Goal: Information Seeking & Learning: Learn about a topic

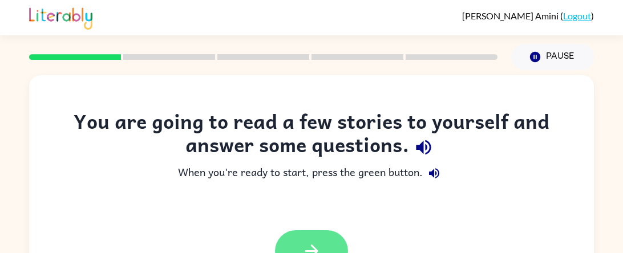
click at [281, 246] on button "button" at bounding box center [311, 251] width 73 height 42
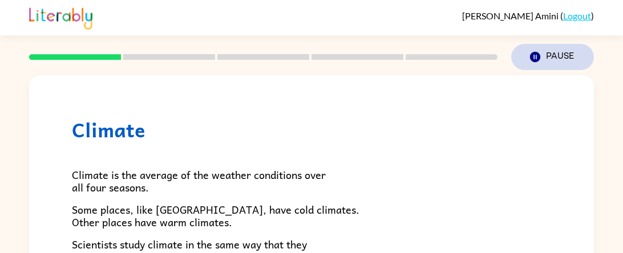
click at [557, 63] on button "Pause Pause" at bounding box center [552, 57] width 83 height 26
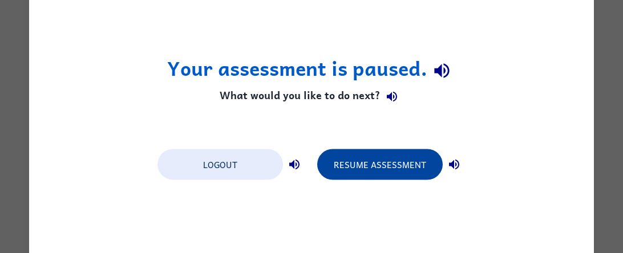
click at [424, 163] on button "Resume Assessment" at bounding box center [379, 164] width 125 height 31
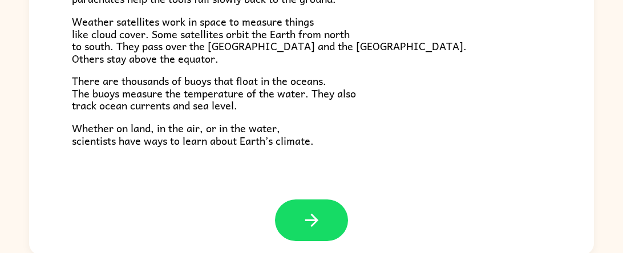
scroll to position [315, 0]
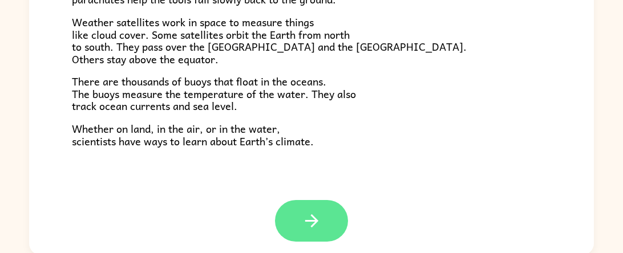
click at [314, 212] on icon "button" at bounding box center [312, 221] width 20 height 20
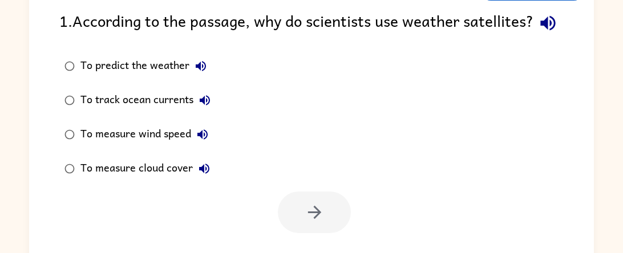
scroll to position [104, 0]
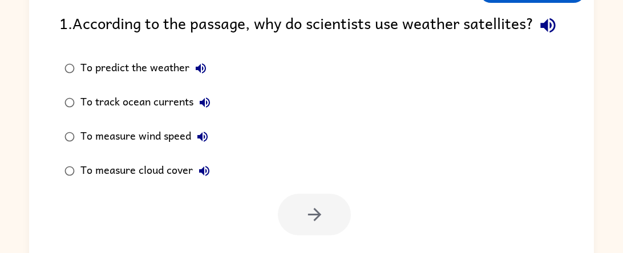
click at [119, 80] on div "To predict the weather" at bounding box center [146, 68] width 132 height 23
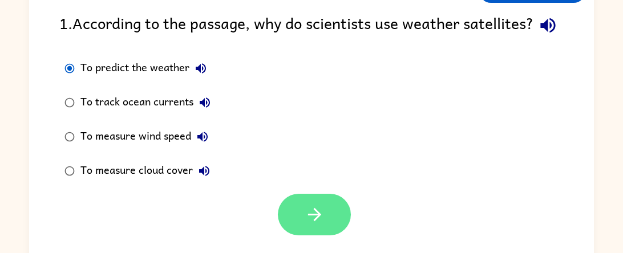
click at [315, 225] on icon "button" at bounding box center [315, 215] width 20 height 20
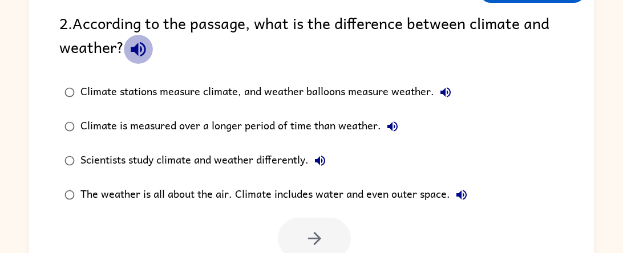
click at [136, 48] on icon "button" at bounding box center [138, 49] width 15 height 15
click at [174, 127] on div "Climate is measured over a longer period of time than weather." at bounding box center [241, 126] width 323 height 23
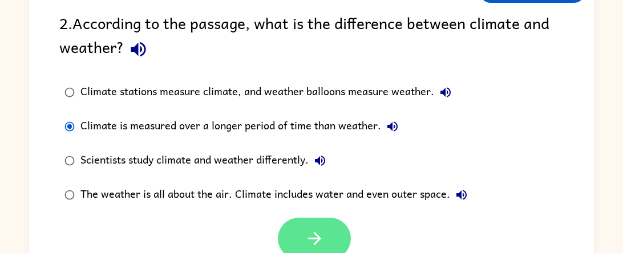
click at [299, 224] on button "button" at bounding box center [314, 239] width 73 height 42
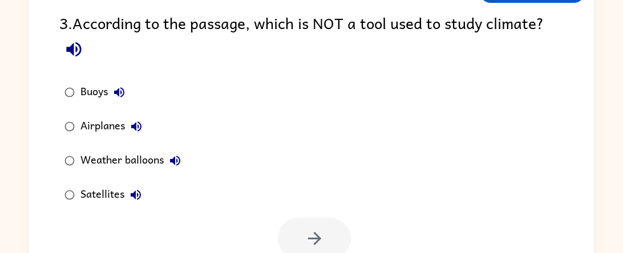
click at [65, 30] on div "3 . According to the passage, which is NOT a tool used to study climate?" at bounding box center [311, 37] width 504 height 53
click at [78, 51] on icon "button" at bounding box center [74, 49] width 20 height 20
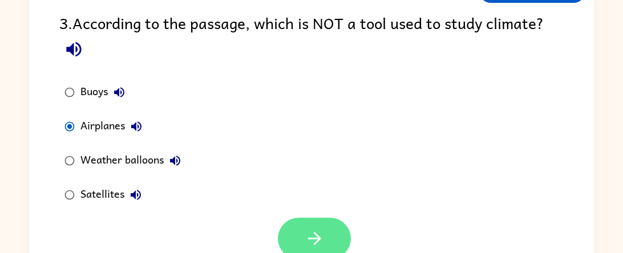
click at [329, 228] on button "button" at bounding box center [314, 239] width 73 height 42
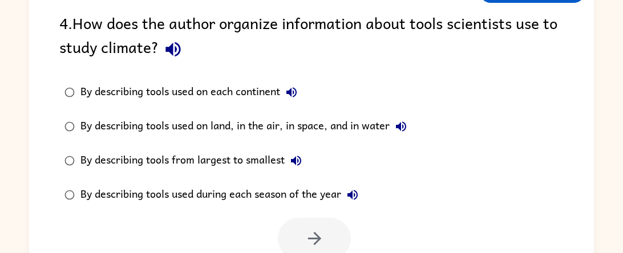
click at [144, 111] on label "By describing tools used on land, in the air, in space, and in water" at bounding box center [235, 127] width 365 height 34
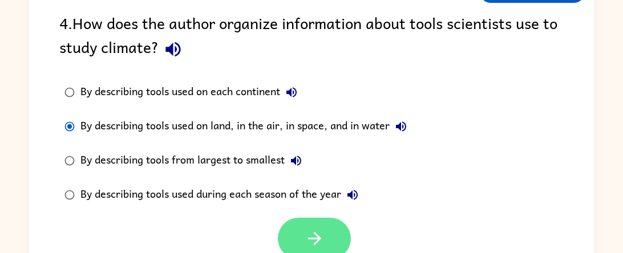
click at [299, 232] on button "button" at bounding box center [314, 239] width 73 height 42
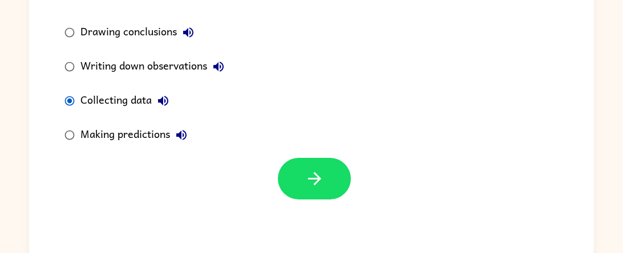
scroll to position [148, 0]
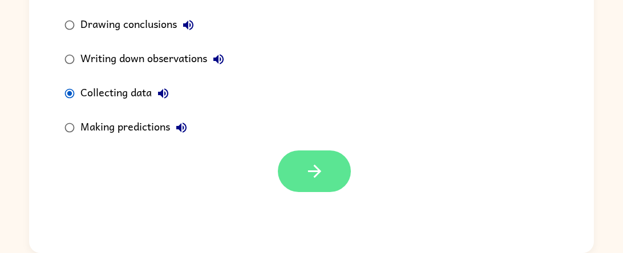
click at [329, 162] on button "button" at bounding box center [314, 172] width 73 height 42
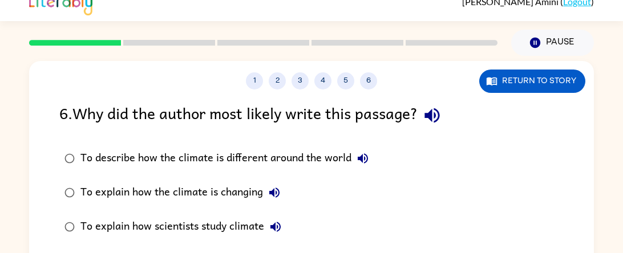
scroll to position [39, 0]
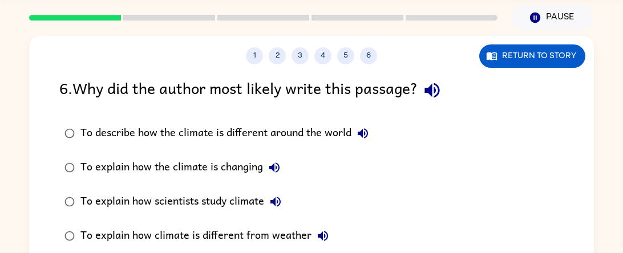
click at [210, 170] on div "To explain how the climate is changing" at bounding box center [182, 167] width 205 height 23
click at [213, 163] on div "To explain how the climate is changing" at bounding box center [182, 167] width 205 height 23
click at [193, 197] on div "To explain how scientists study climate" at bounding box center [183, 202] width 207 height 23
click at [282, 233] on div "To explain how climate is different from weather" at bounding box center [207, 236] width 254 height 23
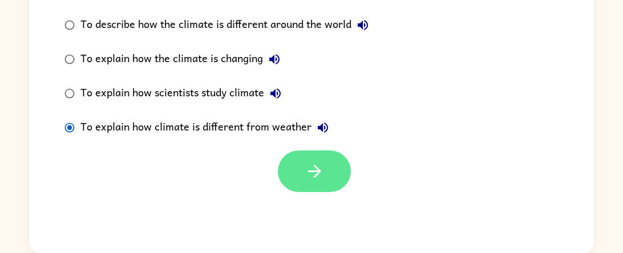
click at [309, 177] on icon "button" at bounding box center [315, 171] width 20 height 20
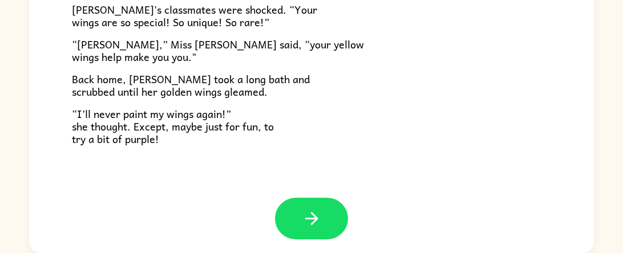
scroll to position [318, 0]
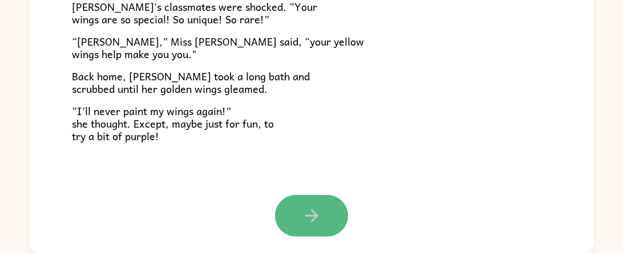
click at [304, 225] on icon "button" at bounding box center [312, 216] width 20 height 20
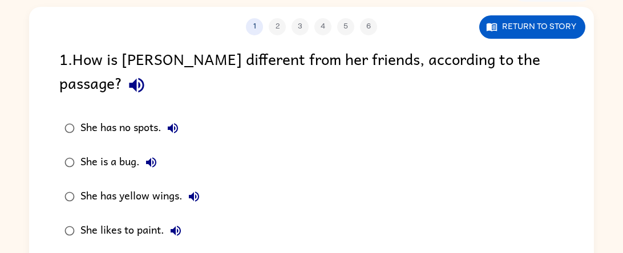
scroll to position [71, 0]
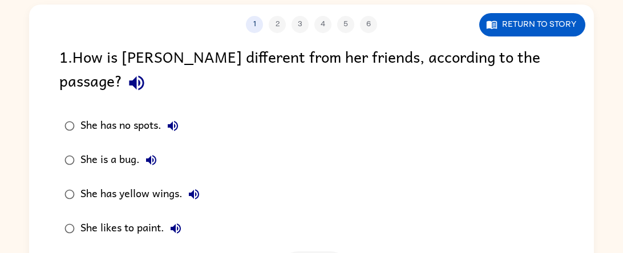
click at [139, 183] on div "She has yellow wings." at bounding box center [142, 194] width 125 height 23
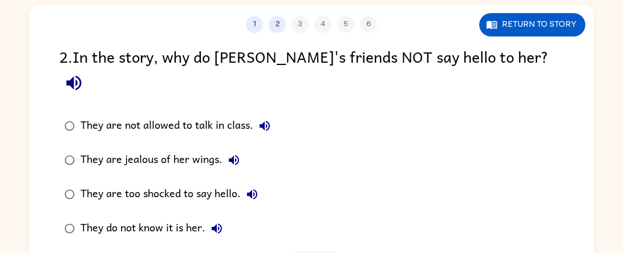
click at [181, 217] on div "They do not know it is her." at bounding box center [154, 228] width 148 height 23
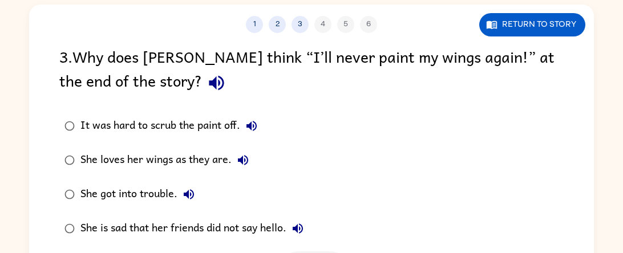
click at [207, 78] on icon "button" at bounding box center [217, 83] width 20 height 20
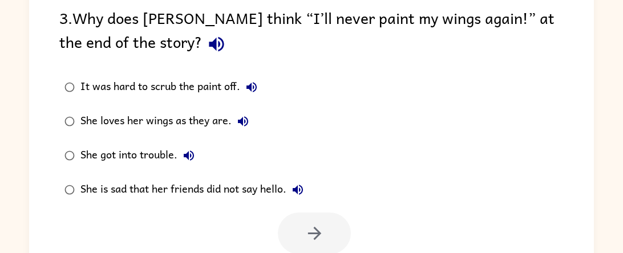
scroll to position [108, 0]
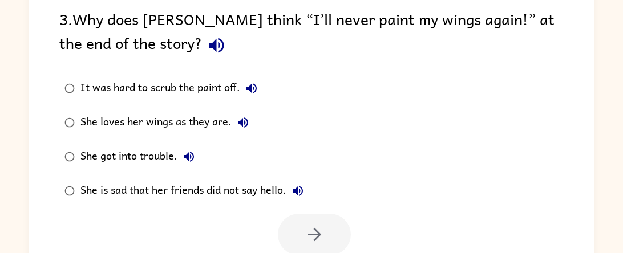
click at [172, 189] on div "She is sad that her friends did not say hello." at bounding box center [194, 191] width 229 height 23
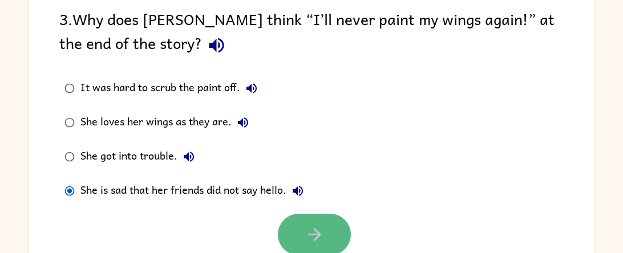
click at [297, 229] on button "button" at bounding box center [314, 235] width 73 height 42
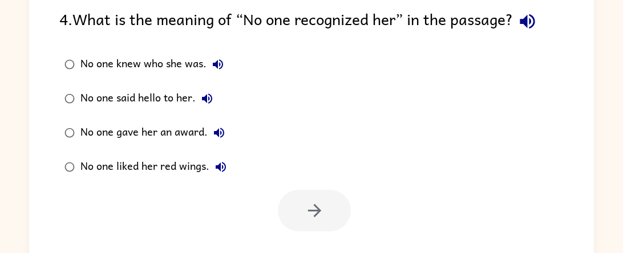
click at [525, 27] on icon "button" at bounding box center [527, 21] width 20 height 20
click at [108, 64] on div "No one knew who she was." at bounding box center [154, 64] width 149 height 23
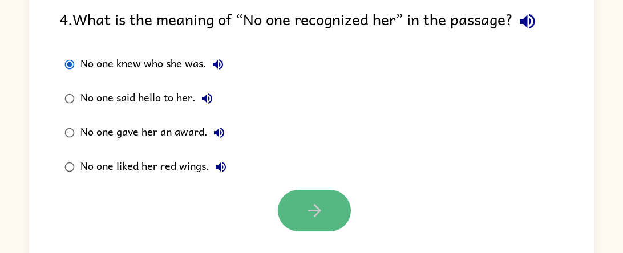
click at [305, 205] on icon "button" at bounding box center [315, 211] width 20 height 20
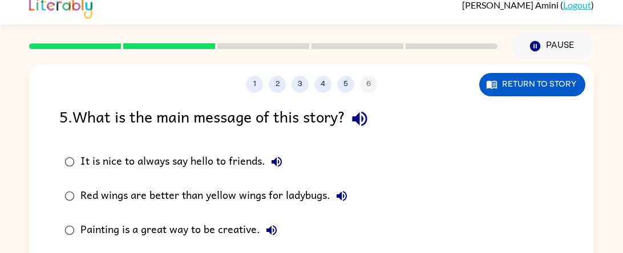
scroll to position [11, 0]
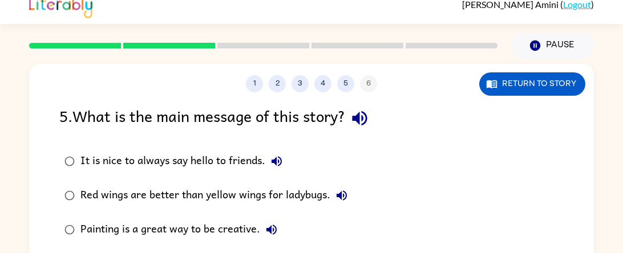
click at [358, 120] on icon "button" at bounding box center [359, 118] width 15 height 15
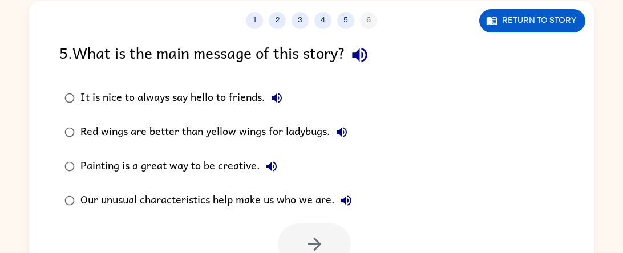
scroll to position [77, 0]
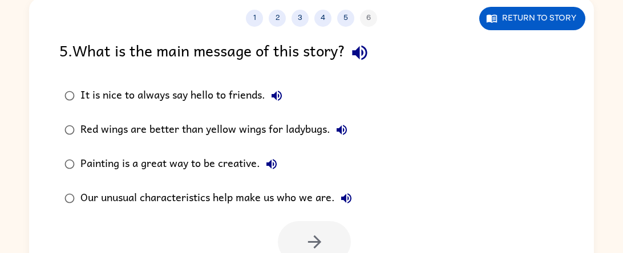
click at [229, 197] on div "Our unusual characteristics help make us who we are." at bounding box center [218, 198] width 277 height 23
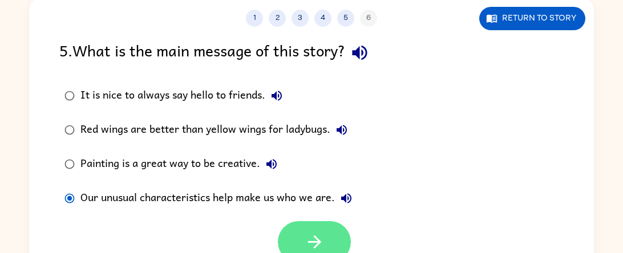
click at [305, 237] on icon "button" at bounding box center [315, 242] width 20 height 20
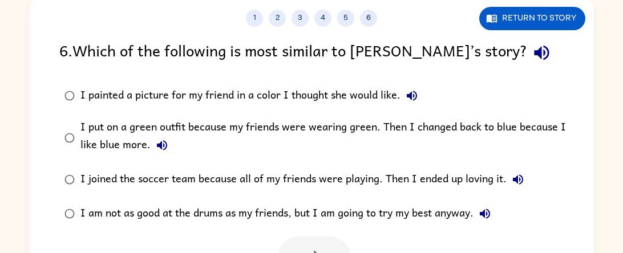
click at [464, 60] on div "6 . Which of the following is most similar to [PERSON_NAME]’s story?" at bounding box center [311, 52] width 504 height 29
click at [532, 56] on icon "button" at bounding box center [542, 53] width 20 height 20
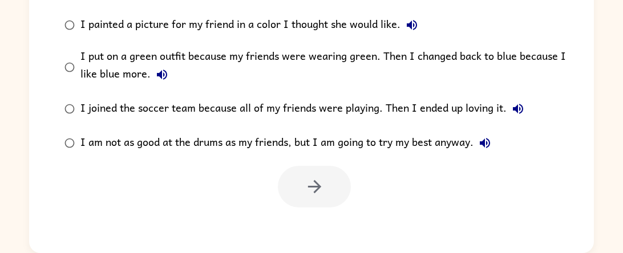
scroll to position [143, 0]
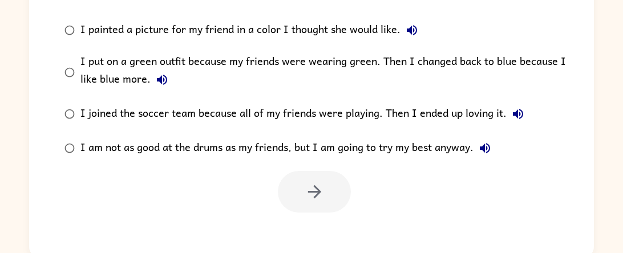
click at [259, 147] on div "I am not as good at the drums as my friends, but I am going to try my best anyw…" at bounding box center [288, 148] width 416 height 23
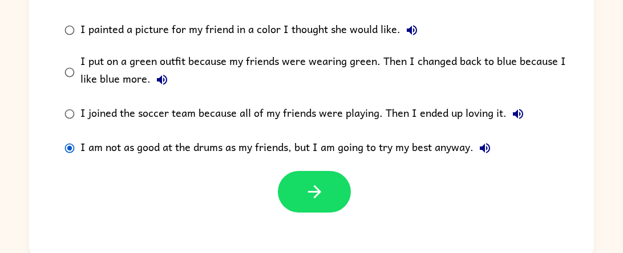
click at [295, 171] on div at bounding box center [311, 188] width 565 height 47
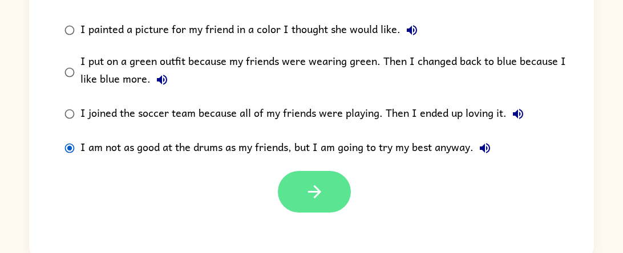
click at [299, 175] on button "button" at bounding box center [314, 192] width 73 height 42
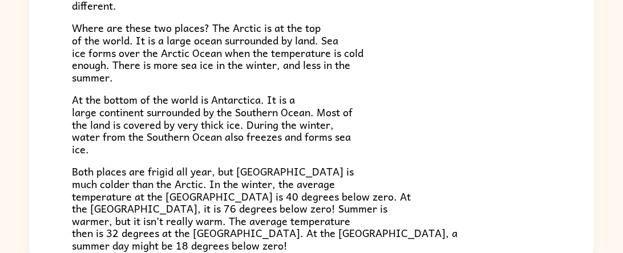
scroll to position [241, 0]
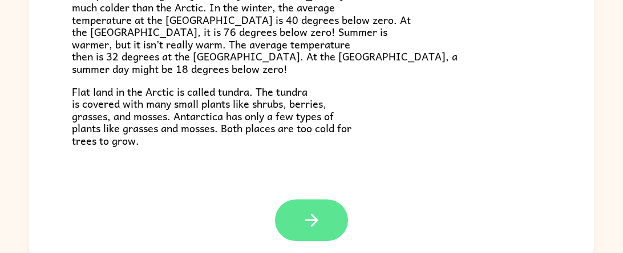
click at [305, 232] on button "button" at bounding box center [311, 221] width 73 height 42
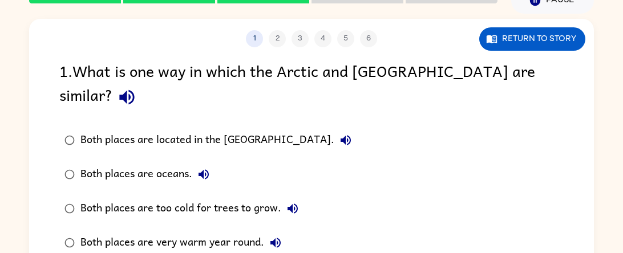
scroll to position [56, 0]
click at [172, 197] on div "Both places are too cold for trees to grow." at bounding box center [192, 208] width 224 height 23
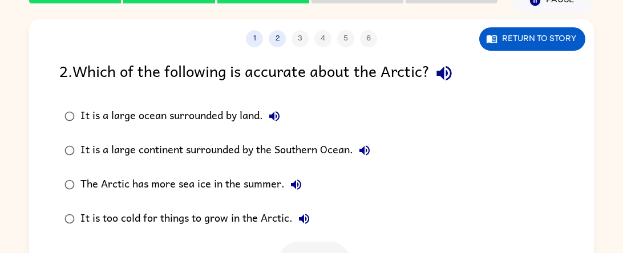
click at [184, 195] on div "The Arctic has more sea ice in the summer." at bounding box center [193, 184] width 227 height 23
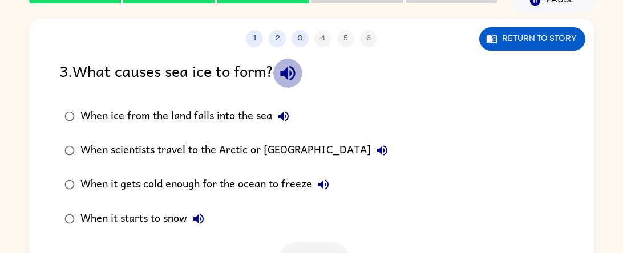
click at [295, 79] on icon "button" at bounding box center [288, 73] width 20 height 20
click at [203, 173] on div "When it gets cold enough for the ocean to freeze" at bounding box center [207, 184] width 254 height 23
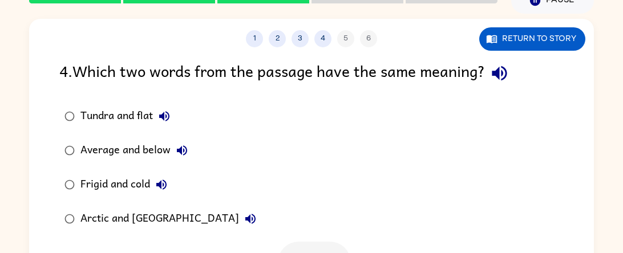
click at [135, 218] on div "Arctic and [GEOGRAPHIC_DATA]" at bounding box center [170, 219] width 181 height 23
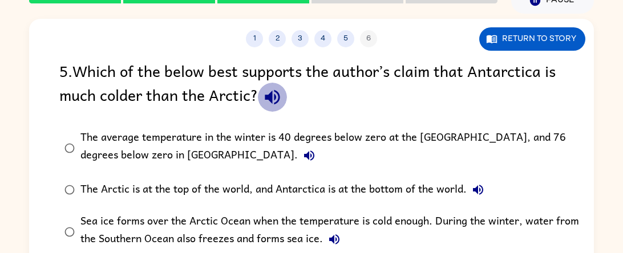
click at [267, 104] on icon "button" at bounding box center [272, 97] width 20 height 20
click at [221, 124] on label "The average temperature in the winter is 40 degrees below zero at the [GEOGRAPH…" at bounding box center [319, 148] width 532 height 50
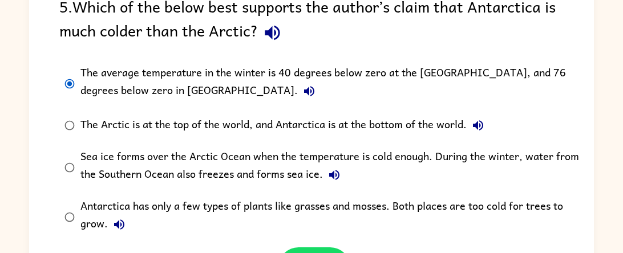
scroll to position [112, 0]
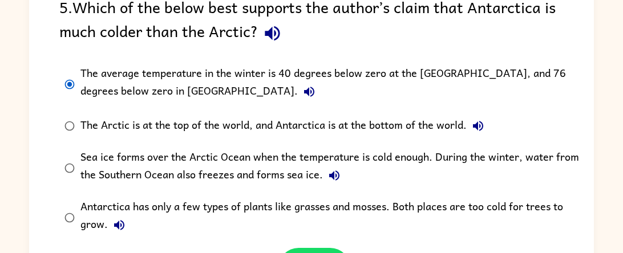
click at [216, 123] on div "The Arctic is at the top of the world, and Antarctica is at the bottom of the w…" at bounding box center [284, 126] width 409 height 23
click at [238, 123] on div "The Arctic is at the top of the world, and Antarctica is at the bottom of the w…" at bounding box center [284, 126] width 409 height 23
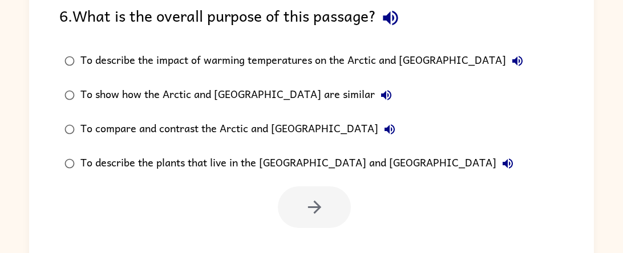
scroll to position [0, 0]
click at [224, 141] on label "To compare and contrast the Arctic and [GEOGRAPHIC_DATA]" at bounding box center [293, 129] width 481 height 34
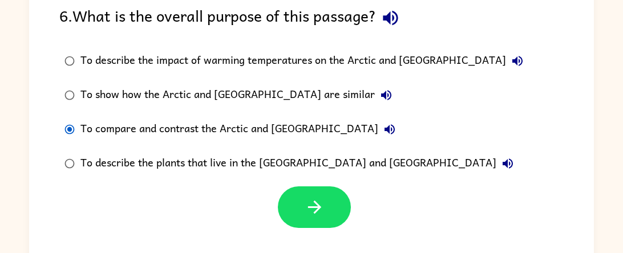
click at [213, 76] on label "To describe the impact of warming temperatures on the Arctic and [GEOGRAPHIC_DA…" at bounding box center [293, 61] width 481 height 34
click at [222, 100] on div "To show how the Arctic and [GEOGRAPHIC_DATA] are similar" at bounding box center [238, 95] width 317 height 23
click at [229, 122] on div "To compare and contrast the Arctic and [GEOGRAPHIC_DATA]" at bounding box center [240, 129] width 321 height 23
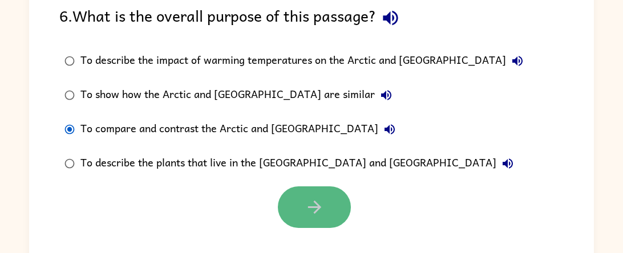
click at [293, 203] on button "button" at bounding box center [314, 208] width 73 height 42
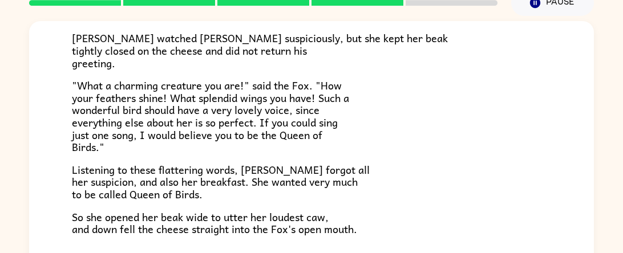
scroll to position [148, 0]
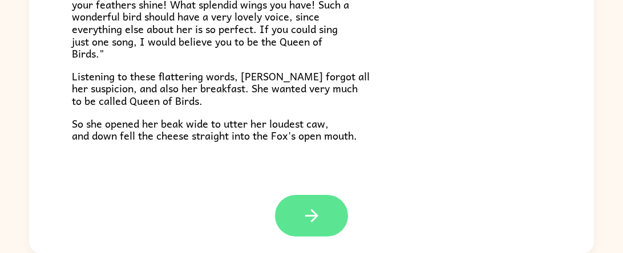
click at [321, 225] on icon "button" at bounding box center [312, 216] width 20 height 20
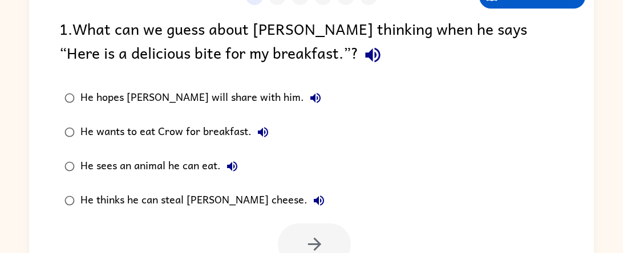
scroll to position [98, 0]
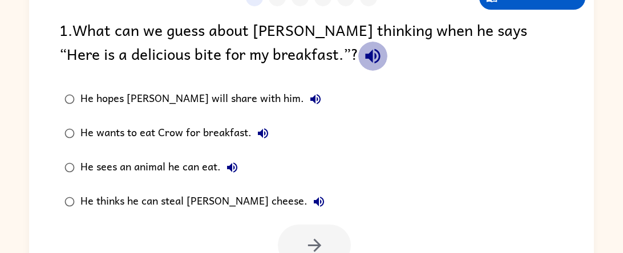
click at [363, 59] on icon "button" at bounding box center [373, 56] width 20 height 20
click at [363, 63] on icon "button" at bounding box center [373, 56] width 20 height 20
click at [363, 55] on icon "button" at bounding box center [373, 56] width 20 height 20
click at [199, 70] on div "1 . What can we guess about [PERSON_NAME] thinking when he says “Here is a deli…" at bounding box center [311, 44] width 504 height 53
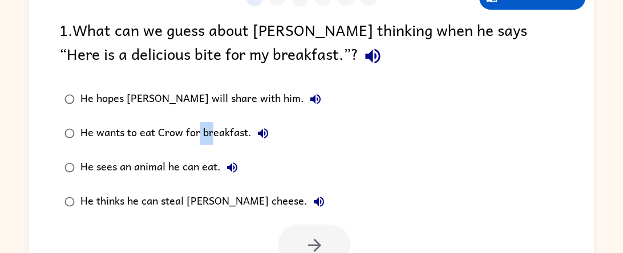
drag, startPoint x: 215, startPoint y: 144, endPoint x: 199, endPoint y: 150, distance: 17.5
click at [199, 150] on label "He wants to eat Crow for breakfast." at bounding box center [194, 133] width 283 height 34
click at [192, 160] on div "He sees an animal he can eat." at bounding box center [161, 167] width 163 height 23
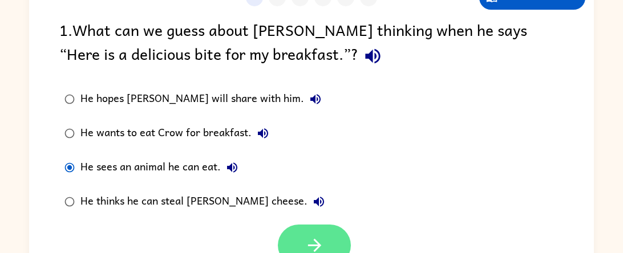
click at [285, 247] on button "button" at bounding box center [314, 246] width 73 height 42
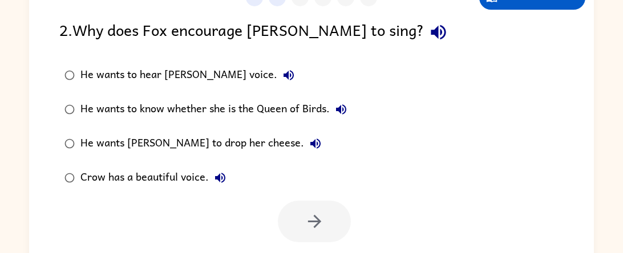
click at [245, 103] on div "He wants to know whether she is the Queen of Birds." at bounding box center [216, 109] width 272 height 23
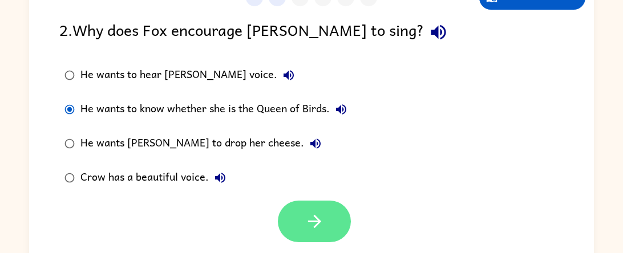
click at [294, 221] on button "button" at bounding box center [314, 222] width 73 height 42
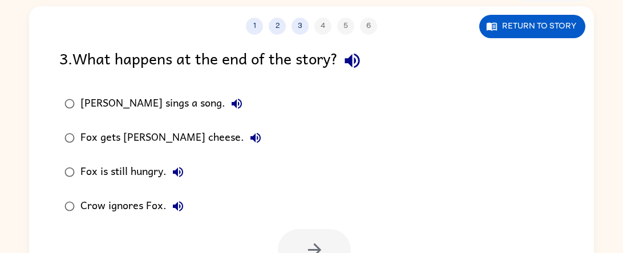
scroll to position [67, 0]
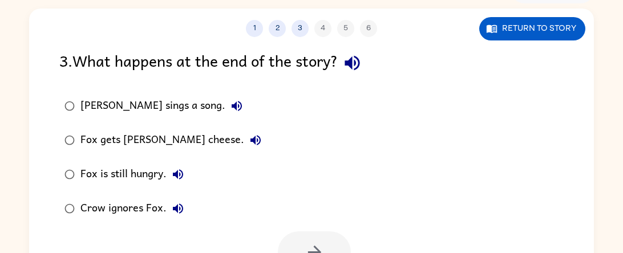
click at [136, 172] on div "Fox is still hungry." at bounding box center [134, 174] width 109 height 23
click at [298, 242] on button "button" at bounding box center [314, 253] width 73 height 42
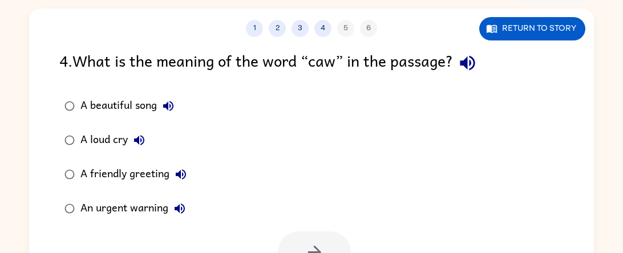
click at [118, 203] on div "An urgent warning" at bounding box center [135, 208] width 111 height 23
click at [326, 241] on button "button" at bounding box center [314, 253] width 73 height 42
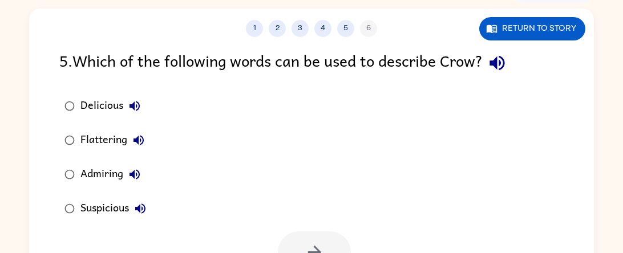
click at [99, 199] on div "Suspicious" at bounding box center [115, 208] width 71 height 23
click at [304, 241] on button "button" at bounding box center [314, 253] width 73 height 42
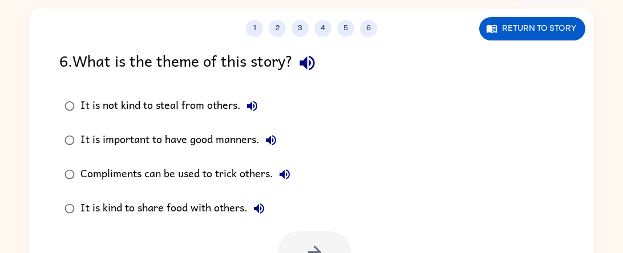
click at [216, 145] on div "It is important to have good manners." at bounding box center [181, 140] width 202 height 23
click at [293, 244] on button "button" at bounding box center [314, 253] width 73 height 42
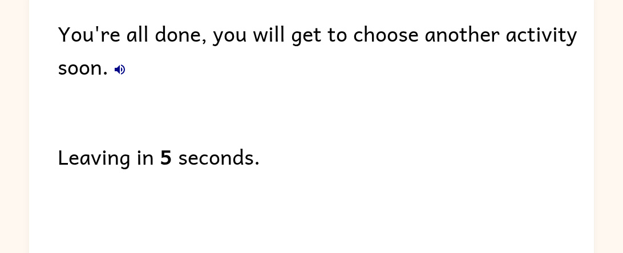
click at [213, 172] on div "Leaving in 5 seconds." at bounding box center [326, 156] width 536 height 33
